Goal: Task Accomplishment & Management: Complete application form

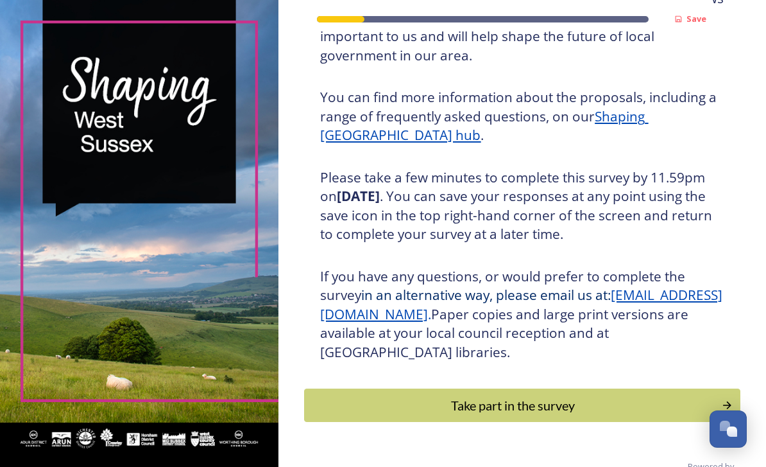
scroll to position [139, 0]
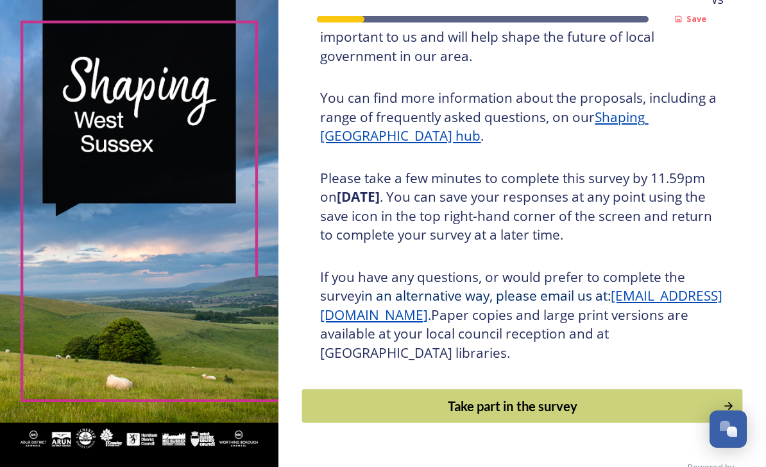
click at [530, 415] on div "Take part in the survey" at bounding box center [513, 405] width 408 height 19
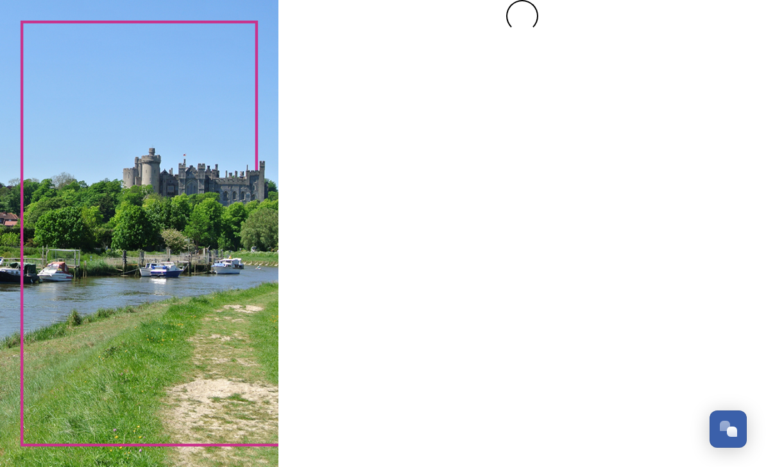
scroll to position [0, 0]
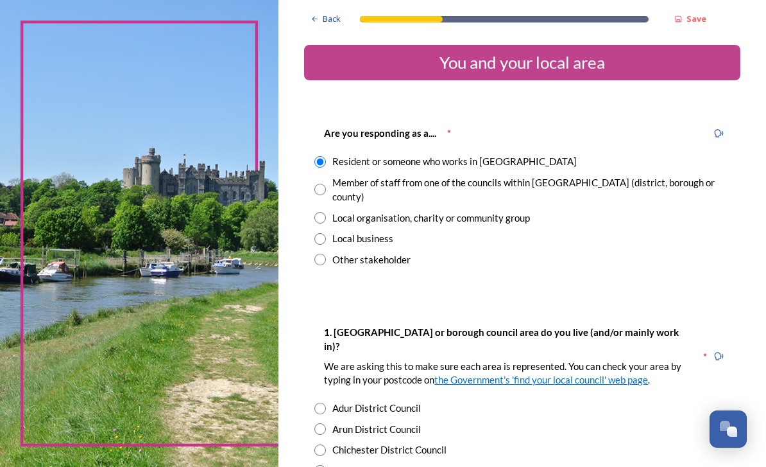
click at [326, 261] on input "radio" at bounding box center [321, 260] width 12 height 12
radio input "true"
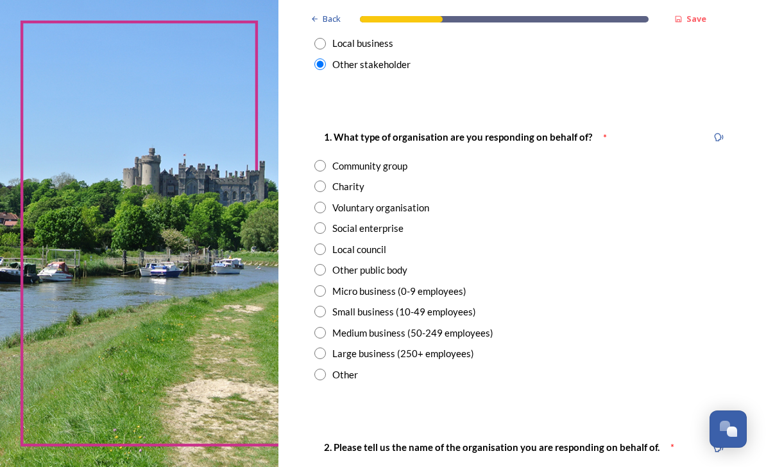
scroll to position [195, 0]
click at [326, 243] on input "radio" at bounding box center [321, 249] width 12 height 12
radio input "true"
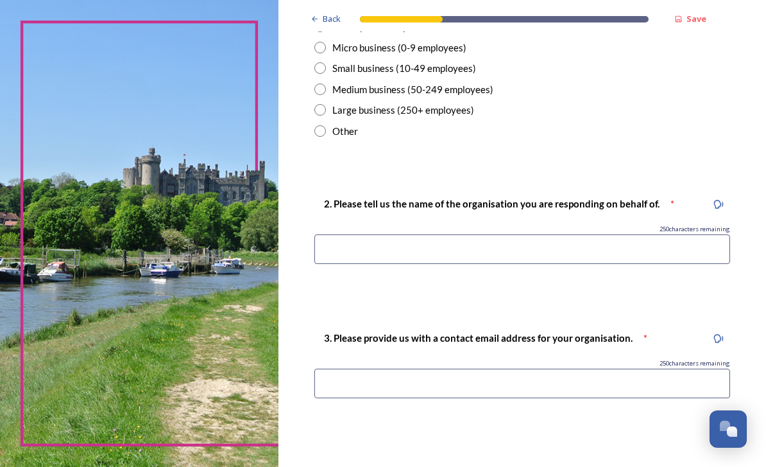
scroll to position [438, 0]
click at [464, 241] on input at bounding box center [523, 249] width 416 height 30
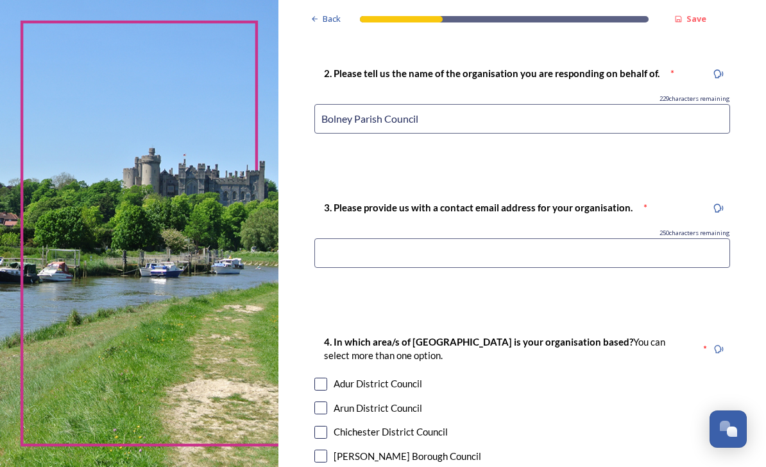
scroll to position [569, 0]
type input "Bolney Parish Council"
click at [530, 239] on input at bounding box center [523, 253] width 416 height 30
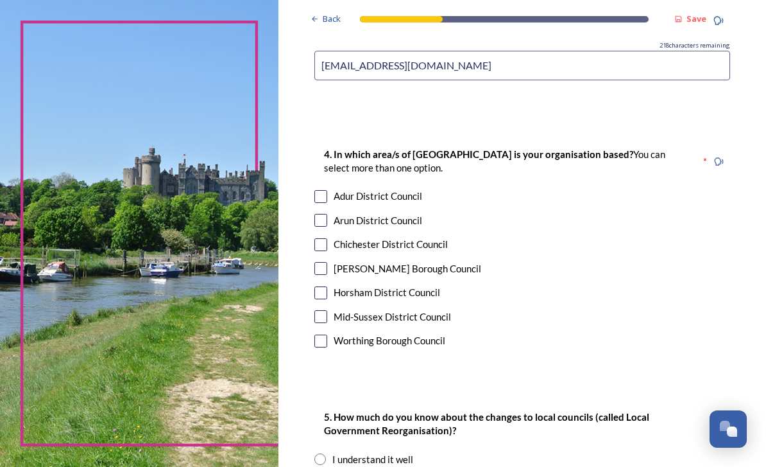
scroll to position [756, 0]
type input "clerk@bolneyparishcouncil.gov.uk"
click at [327, 310] on input "checkbox" at bounding box center [321, 316] width 13 height 13
checkbox input "true"
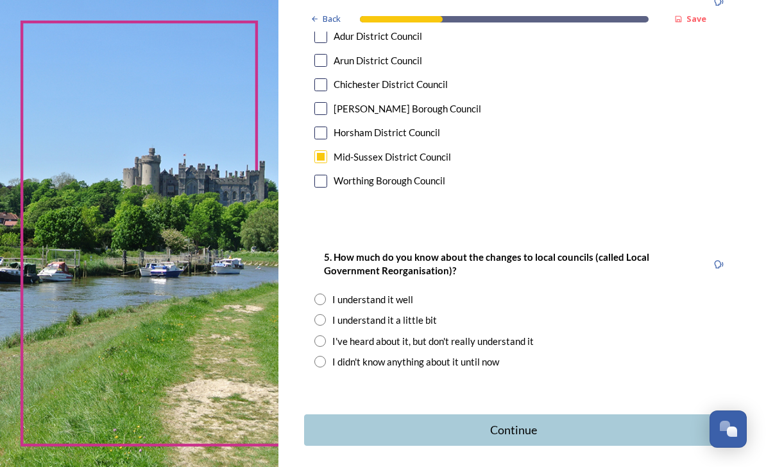
scroll to position [915, 0]
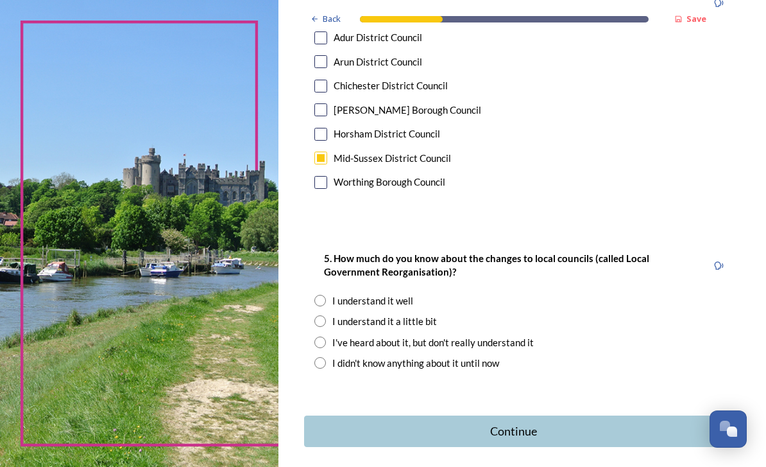
click at [340, 294] on div "5. How much do you know about the changes to local councils (called Local Gover…" at bounding box center [522, 310] width 436 height 146
click at [326, 295] on input "radio" at bounding box center [321, 301] width 12 height 12
radio input "true"
click at [550, 422] on div "Continue" at bounding box center [513, 430] width 409 height 17
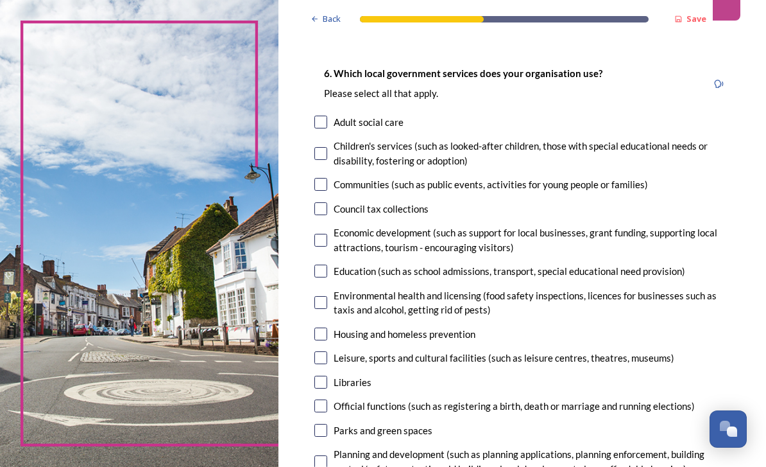
scroll to position [60, 0]
click at [327, 184] on input "checkbox" at bounding box center [321, 184] width 13 height 13
checkbox input "true"
click at [345, 216] on div "6. Which local government services does your organisation use? Please select al…" at bounding box center [522, 359] width 436 height 612
click at [327, 211] on input "checkbox" at bounding box center [321, 208] width 13 height 13
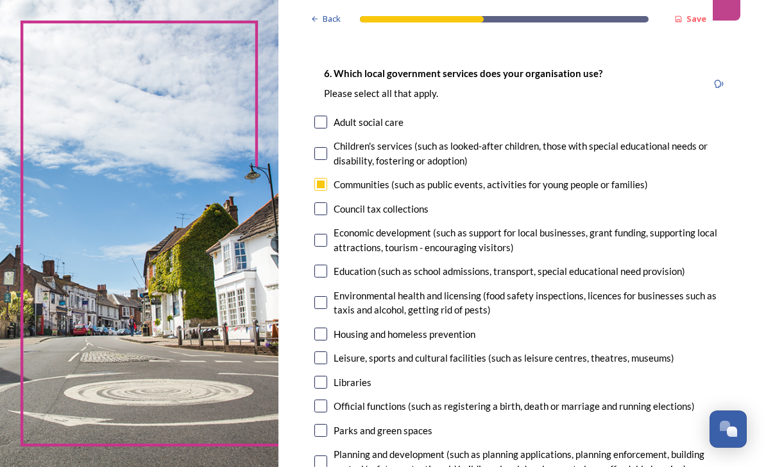
checkbox input "true"
click at [327, 241] on input "checkbox" at bounding box center [321, 240] width 13 height 13
checkbox input "true"
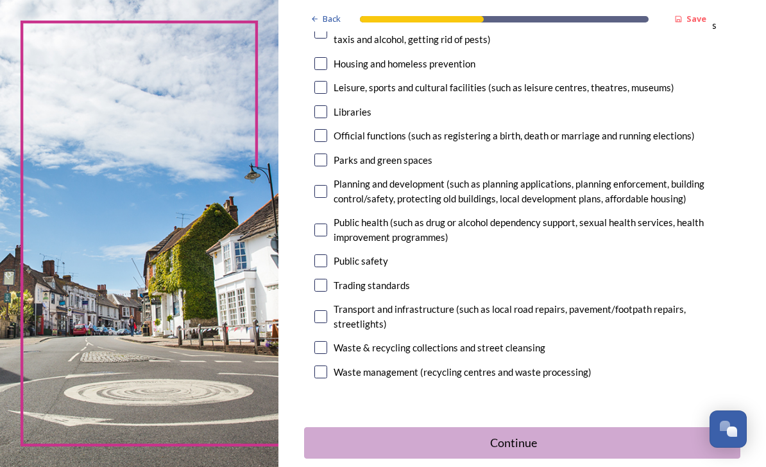
scroll to position [330, 0]
click at [327, 193] on input "checkbox" at bounding box center [321, 191] width 13 height 13
checkbox input "true"
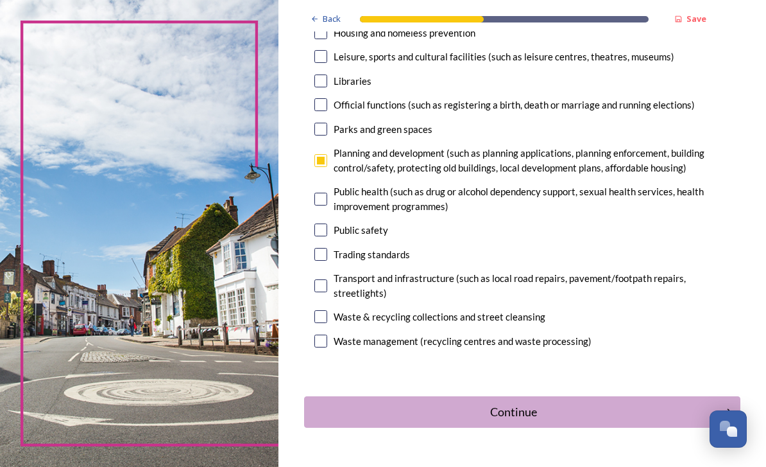
scroll to position [360, 0]
click at [327, 237] on input "checkbox" at bounding box center [321, 230] width 13 height 13
checkbox input "true"
click at [327, 293] on input "checkbox" at bounding box center [321, 286] width 13 height 13
checkbox input "true"
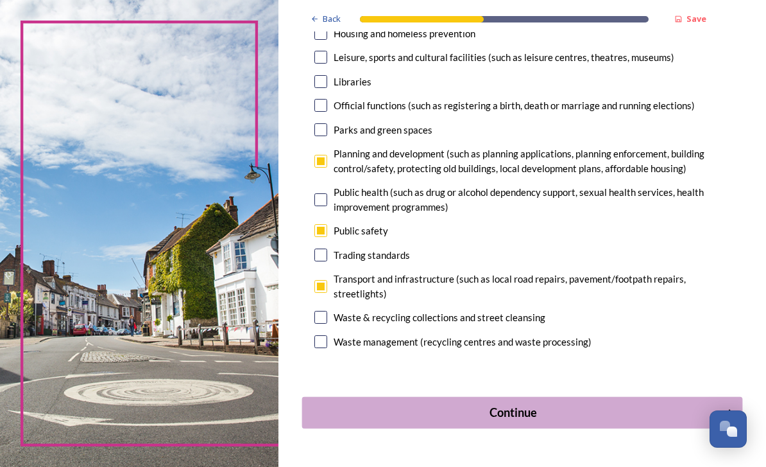
click at [534, 421] on div "Continue" at bounding box center [513, 412] width 409 height 17
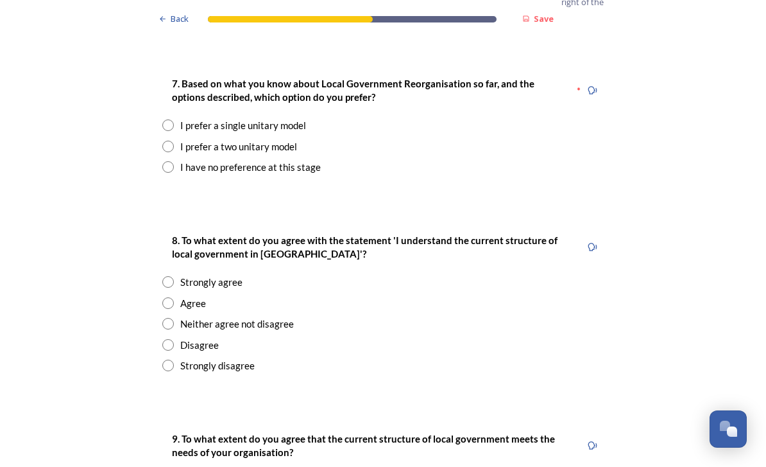
scroll to position [1720, 0]
click at [177, 118] on div "I prefer a single unitary model" at bounding box center [383, 125] width 442 height 15
radio input "true"
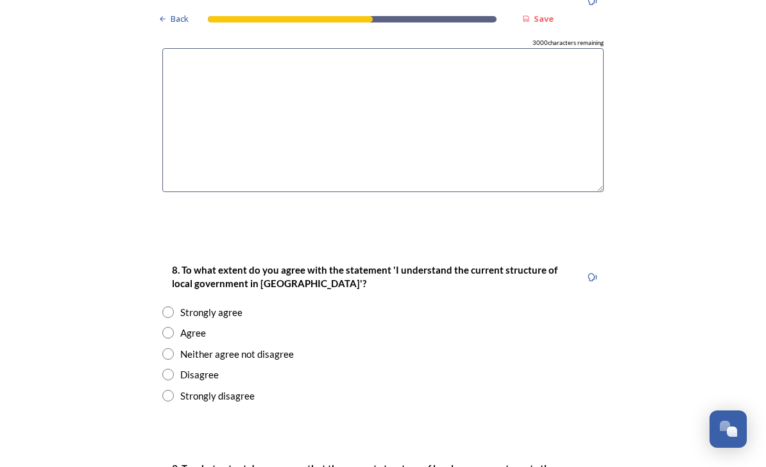
scroll to position [1977, 0]
click at [173, 306] on input "radio" at bounding box center [168, 312] width 12 height 12
radio input "true"
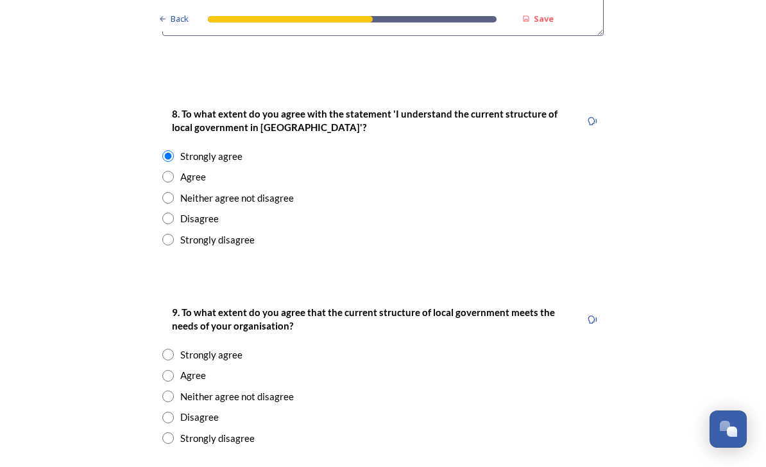
scroll to position [2132, 0]
click at [171, 171] on input "radio" at bounding box center [168, 177] width 12 height 12
radio input "true"
click at [166, 370] on input "radio" at bounding box center [168, 376] width 12 height 12
radio input "true"
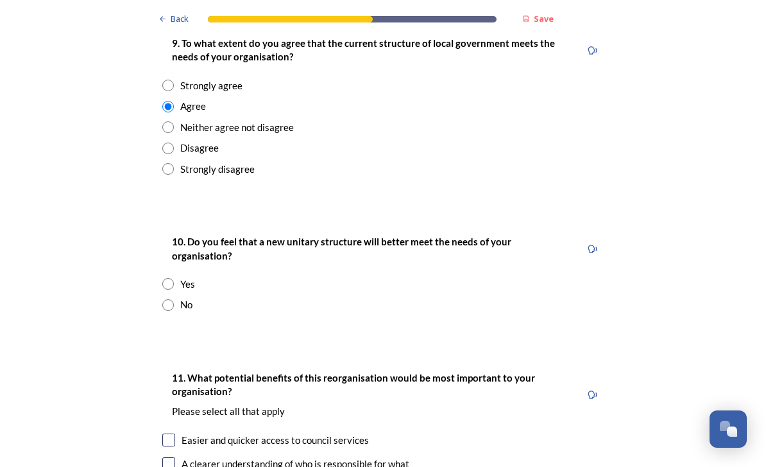
scroll to position [2401, 0]
click at [172, 277] on div "Yes" at bounding box center [383, 284] width 442 height 15
radio input "true"
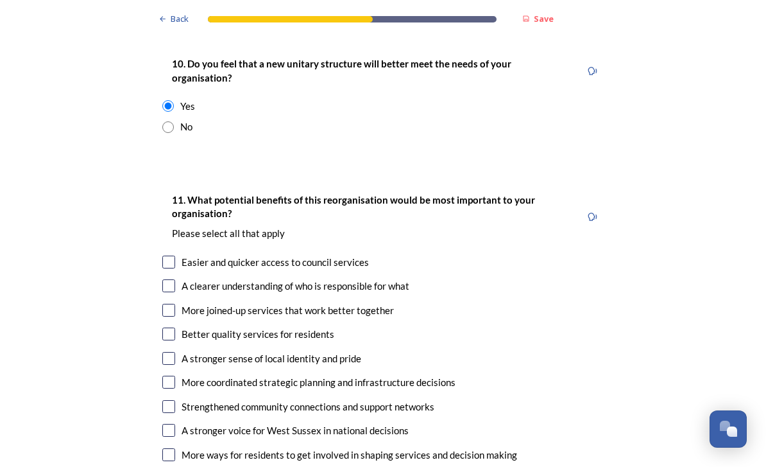
scroll to position [2579, 0]
click at [175, 255] on input "checkbox" at bounding box center [168, 261] width 13 height 13
checkbox input "true"
click at [169, 279] on input "checkbox" at bounding box center [168, 285] width 13 height 13
checkbox input "true"
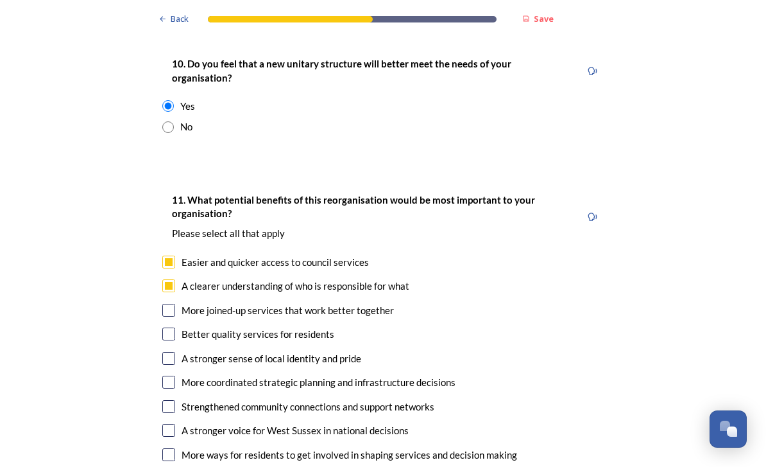
click at [168, 304] on input "checkbox" at bounding box center [168, 310] width 13 height 13
checkbox input "true"
click at [170, 327] on input "checkbox" at bounding box center [168, 333] width 13 height 13
checkbox input "true"
click at [174, 352] on input "checkbox" at bounding box center [168, 358] width 13 height 13
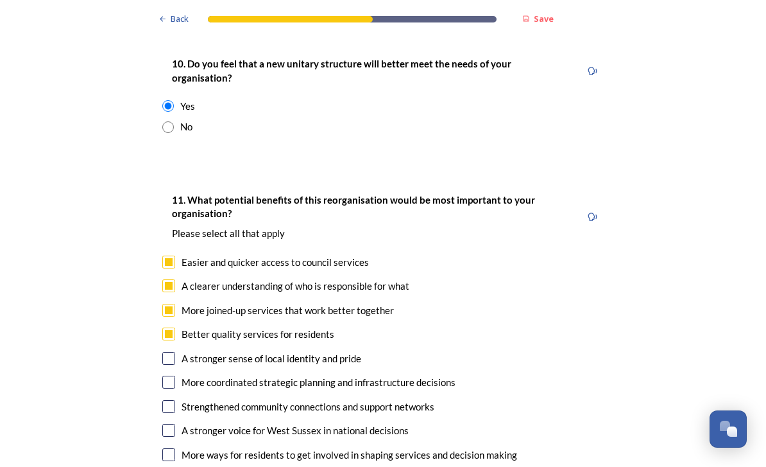
checkbox input "true"
click at [166, 375] on input "checkbox" at bounding box center [168, 381] width 13 height 13
checkbox input "true"
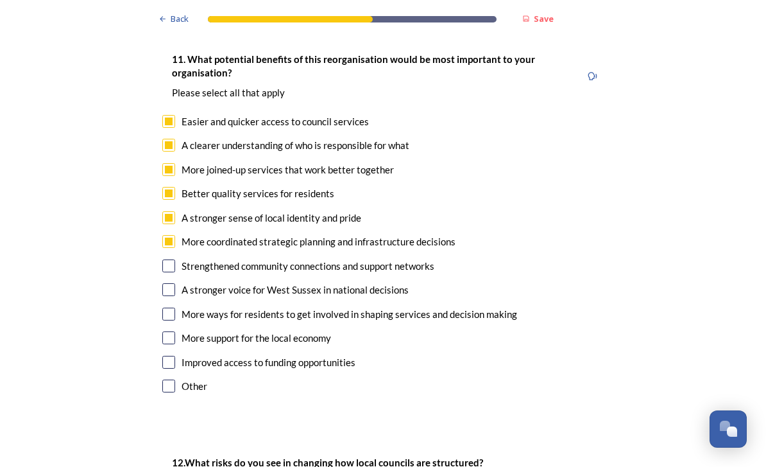
scroll to position [2719, 0]
click at [173, 260] on input "checkbox" at bounding box center [168, 266] width 13 height 13
checkbox input "true"
click at [175, 284] on input "checkbox" at bounding box center [168, 290] width 13 height 13
checkbox input "true"
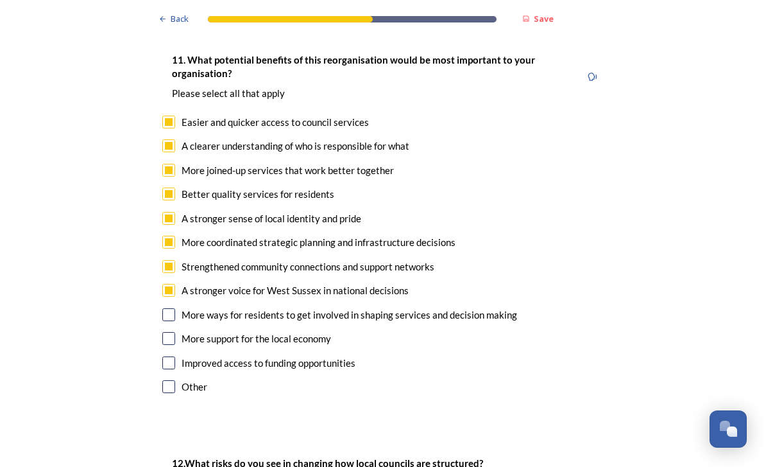
click at [175, 308] on input "checkbox" at bounding box center [168, 314] width 13 height 13
checkbox input "true"
click at [172, 332] on input "checkbox" at bounding box center [168, 338] width 13 height 13
checkbox input "true"
click at [171, 356] on input "checkbox" at bounding box center [168, 362] width 13 height 13
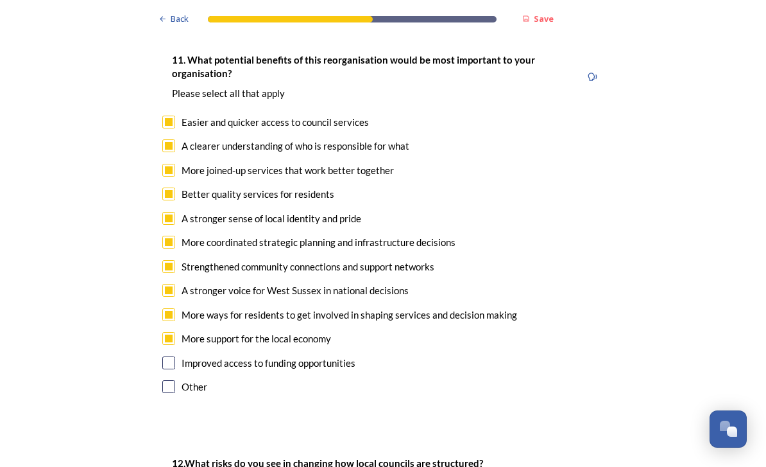
checkbox input "true"
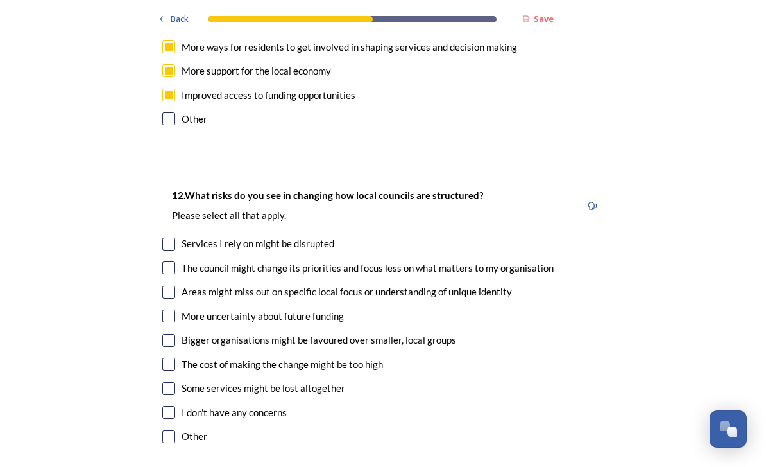
scroll to position [2986, 0]
click at [173, 237] on input "checkbox" at bounding box center [168, 243] width 13 height 13
checkbox input "true"
click at [169, 261] on input "checkbox" at bounding box center [168, 267] width 13 height 13
checkbox input "true"
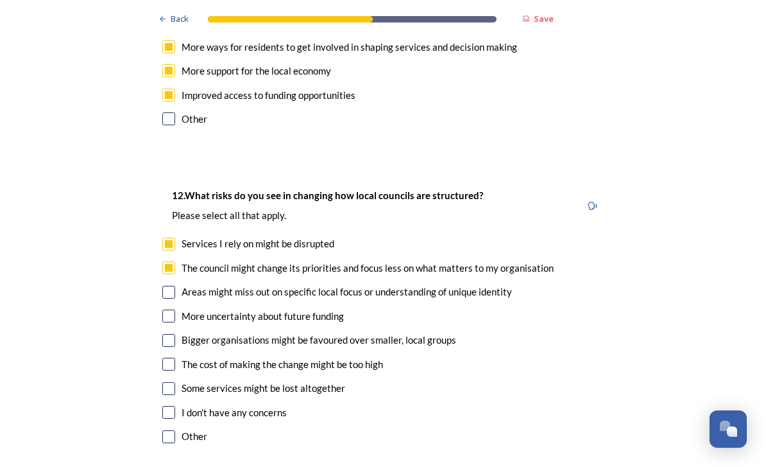
click at [173, 286] on input "checkbox" at bounding box center [168, 292] width 13 height 13
checkbox input "true"
click at [169, 309] on input "checkbox" at bounding box center [168, 315] width 13 height 13
checkbox input "true"
click at [175, 334] on input "checkbox" at bounding box center [168, 340] width 13 height 13
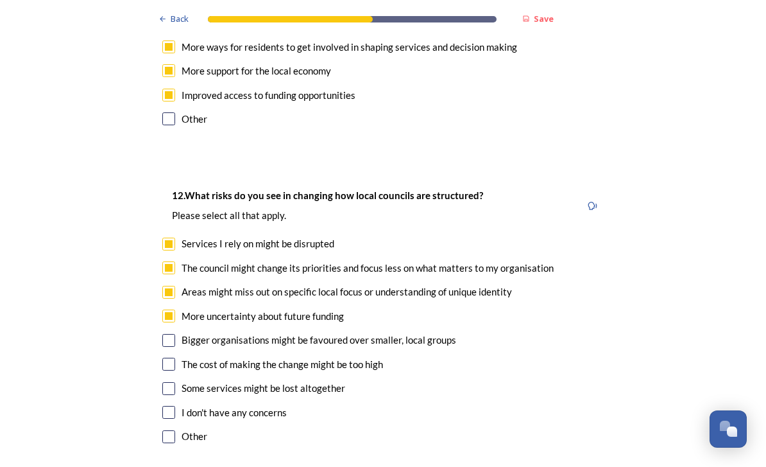
checkbox input "true"
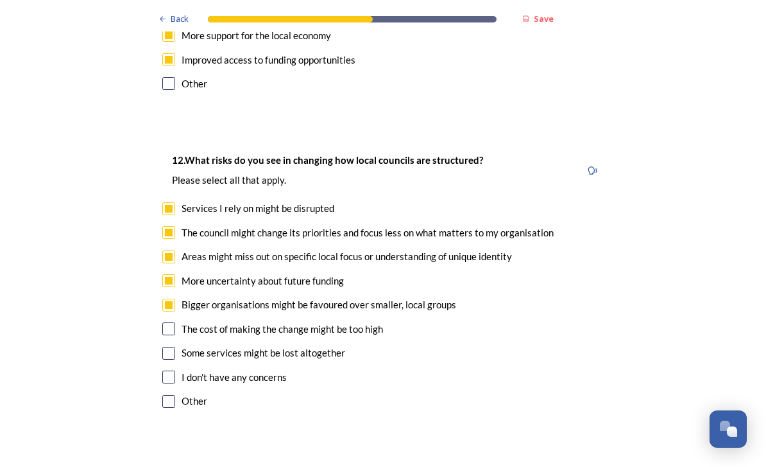
scroll to position [3022, 0]
click at [174, 322] on input "checkbox" at bounding box center [168, 328] width 13 height 13
checkbox input "true"
click at [182, 345] on div "Some services might be lost altogether" at bounding box center [264, 352] width 164 height 15
checkbox input "true"
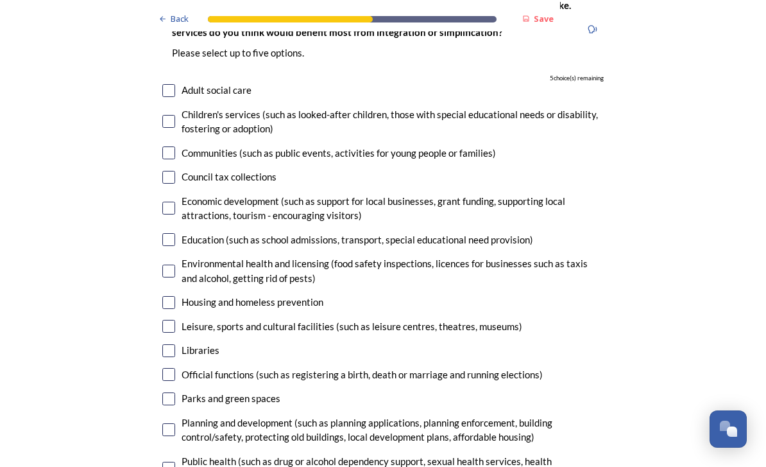
scroll to position [3494, 0]
click at [182, 146] on div "Communities (such as public events, activities for young people or families)" at bounding box center [339, 153] width 315 height 15
checkbox input "true"
click at [175, 171] on input "checkbox" at bounding box center [168, 177] width 13 height 13
checkbox input "true"
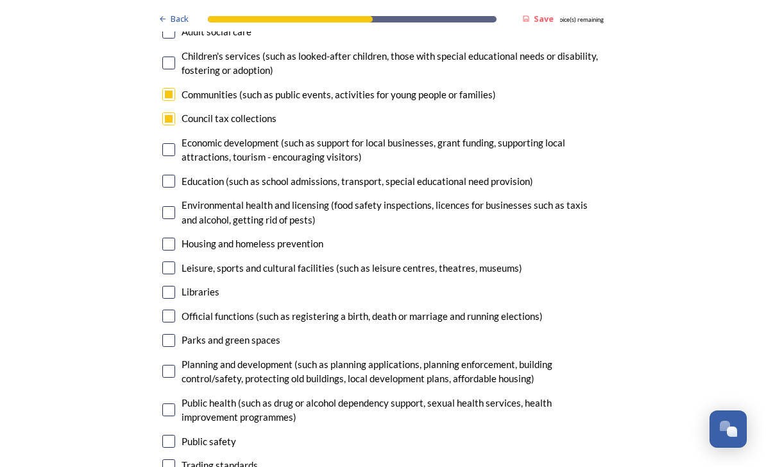
scroll to position [3552, 0]
click at [175, 143] on input "checkbox" at bounding box center [168, 149] width 13 height 13
checkbox input "true"
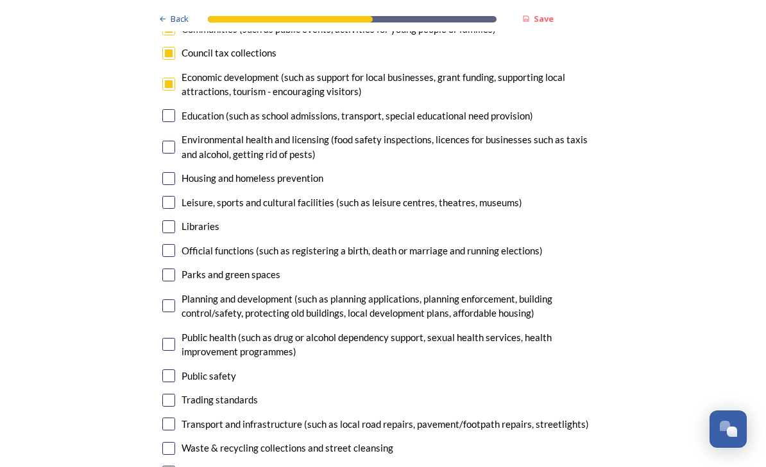
scroll to position [3618, 0]
click at [173, 298] on input "checkbox" at bounding box center [168, 304] width 13 height 13
checkbox input "true"
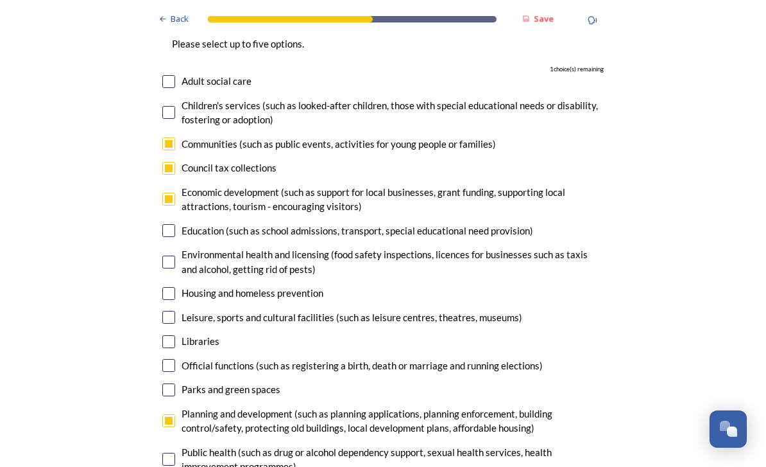
scroll to position [3503, 0]
click at [180, 137] on div "Communities (such as public events, activities for young people or families)" at bounding box center [383, 144] width 442 height 15
checkbox input "false"
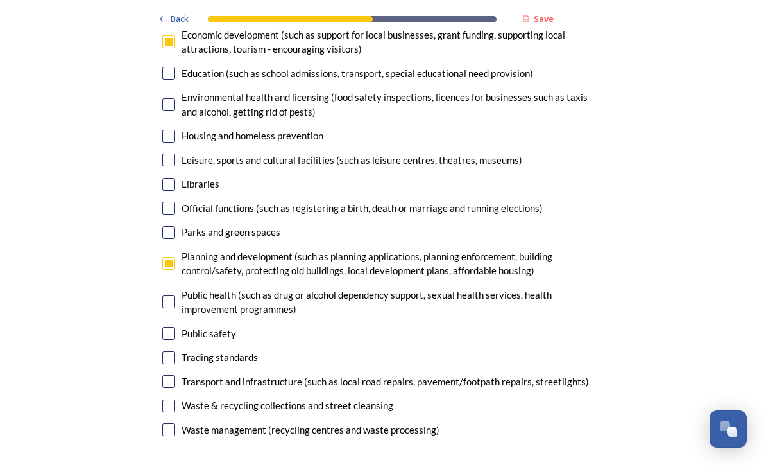
scroll to position [3659, 0]
click at [175, 327] on input "checkbox" at bounding box center [168, 333] width 13 height 13
checkbox input "true"
click at [172, 375] on input "checkbox" at bounding box center [168, 381] width 13 height 13
checkbox input "true"
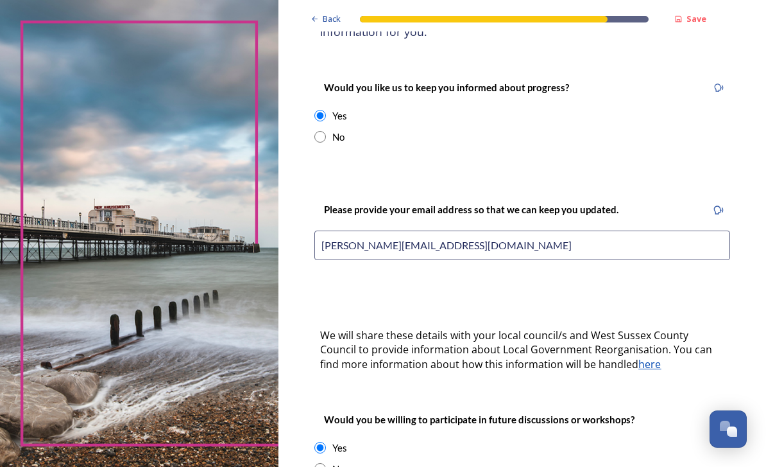
scroll to position [167, 0]
click at [326, 133] on input "radio" at bounding box center [321, 137] width 12 height 12
radio input "true"
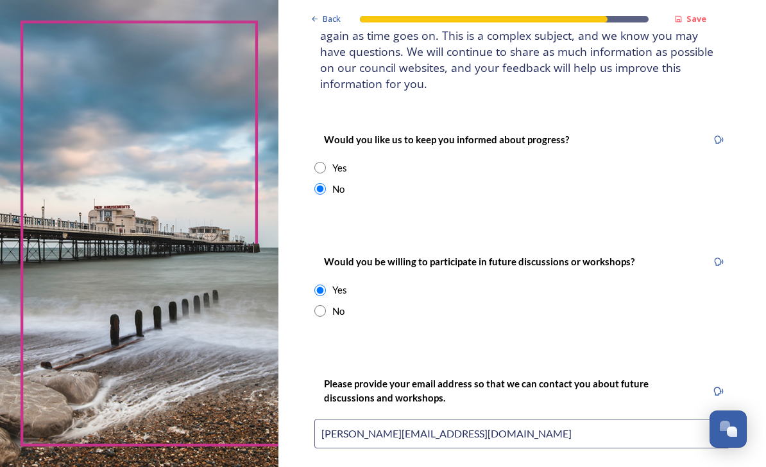
click at [326, 306] on input "radio" at bounding box center [321, 311] width 12 height 12
radio input "true"
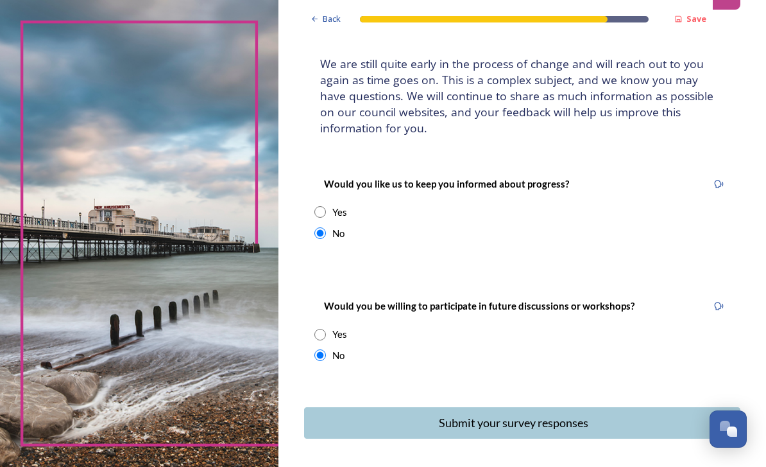
scroll to position [41, 0]
click at [542, 414] on div "Submit your survey responses" at bounding box center [513, 422] width 409 height 17
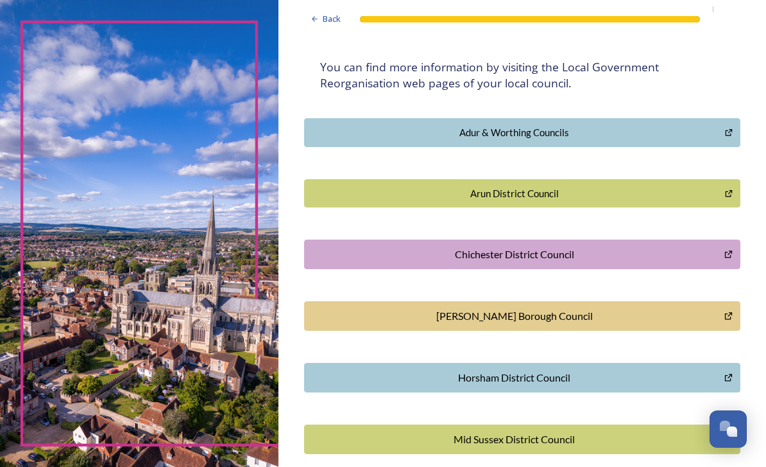
scroll to position [237, 0]
